Goal: Information Seeking & Learning: Find specific fact

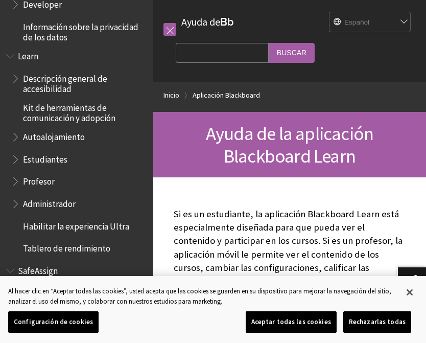
scroll to position [735, 0]
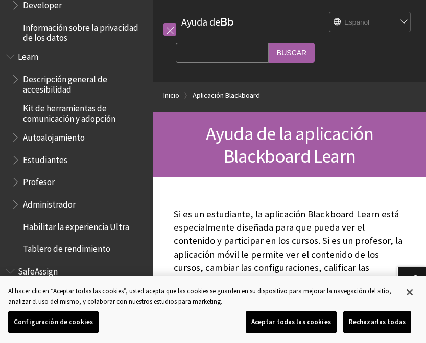
click at [317, 322] on button "Aceptar todas las cookies" at bounding box center [291, 321] width 91 height 21
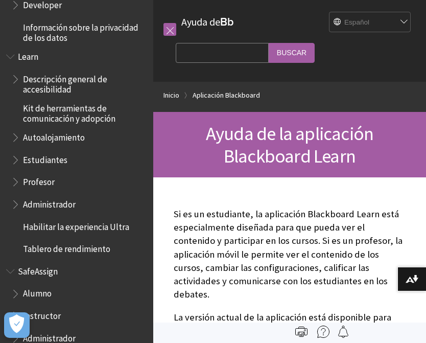
click at [98, 285] on span "Alumno" at bounding box center [79, 293] width 136 height 17
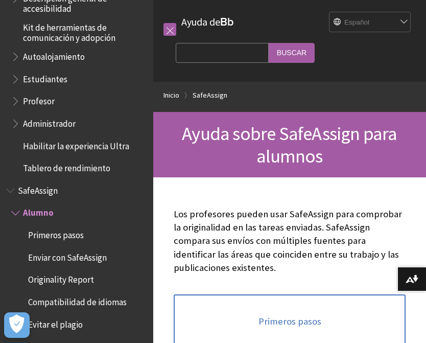
click at [87, 70] on span "Estudiantes" at bounding box center [79, 78] width 136 height 17
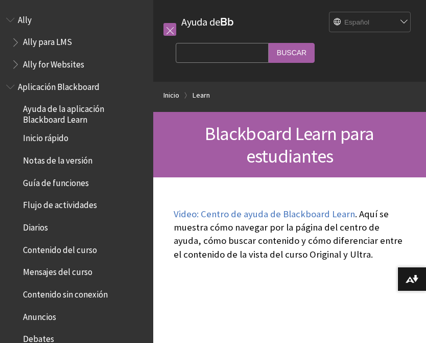
scroll to position [858, 0]
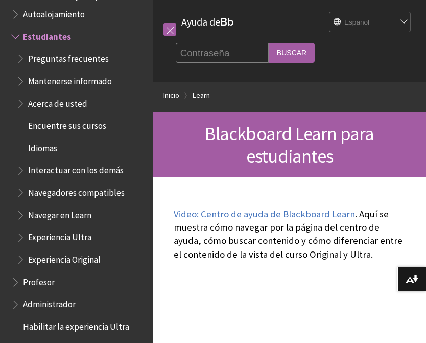
type input "Contraseña"
click at [269, 53] on input "Buscar" at bounding box center [292, 53] width 46 height 20
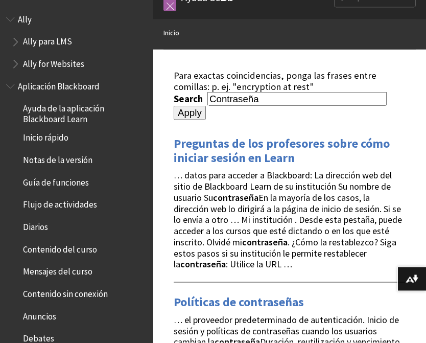
scroll to position [25, 0]
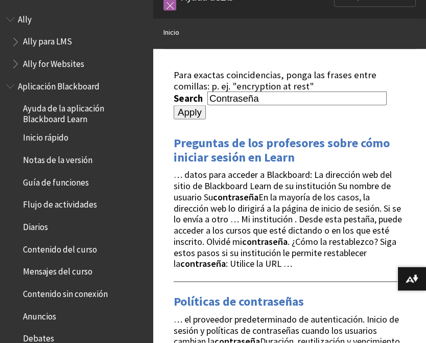
click at [274, 235] on strong "contraseña" at bounding box center [264, 241] width 45 height 12
click at [220, 226] on span "… datos para acceder a Blackboard: La dirección web del sitio de Blackboard Lea…" at bounding box center [288, 218] width 228 height 101
click at [203, 135] on link "Preguntas de los profesores sobre cómo iniciar sesión en Learn" at bounding box center [282, 150] width 216 height 31
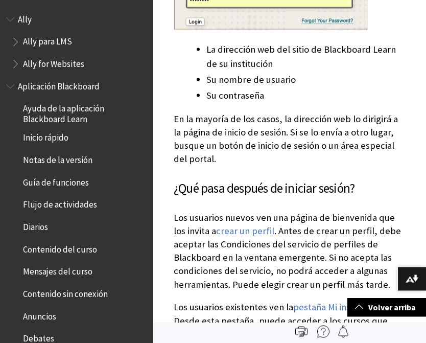
scroll to position [638, 0]
